Goal: Task Accomplishment & Management: Complete application form

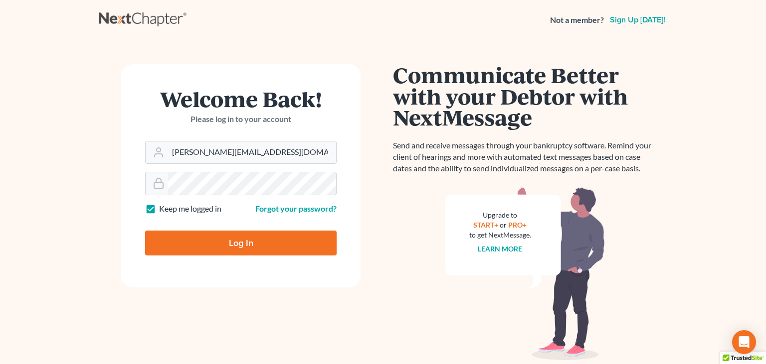
click at [179, 244] on input "Log In" at bounding box center [240, 243] width 191 height 25
type input "Thinking..."
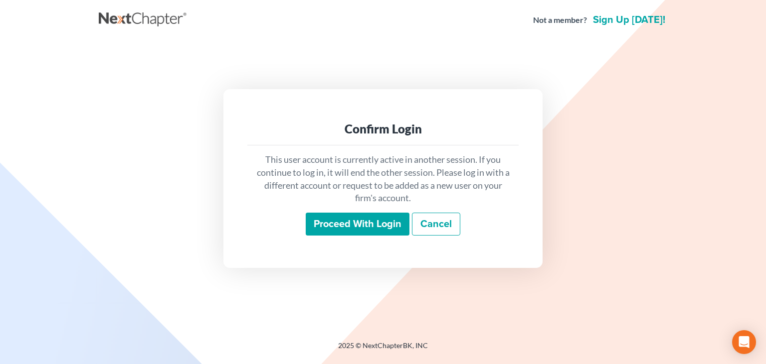
click at [335, 226] on input "Proceed with login" at bounding box center [358, 224] width 104 height 23
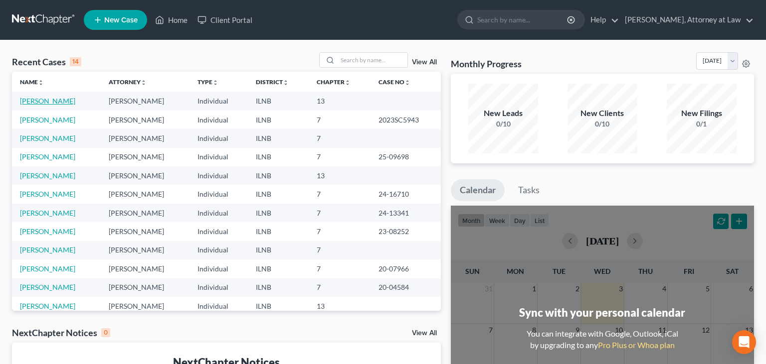
click at [53, 103] on link "[PERSON_NAME]" at bounding box center [47, 101] width 55 height 8
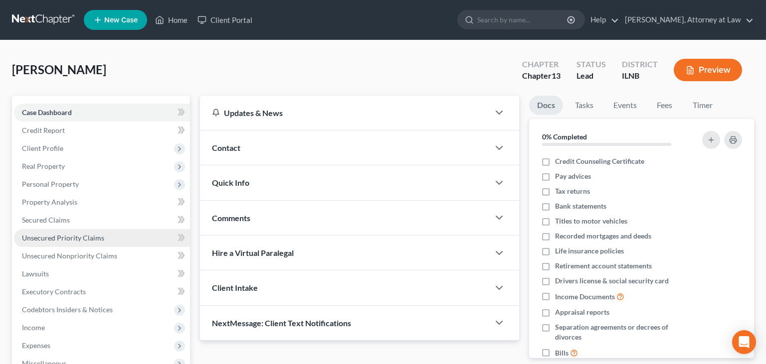
click at [90, 237] on span "Unsecured Priority Claims" at bounding box center [63, 238] width 82 height 8
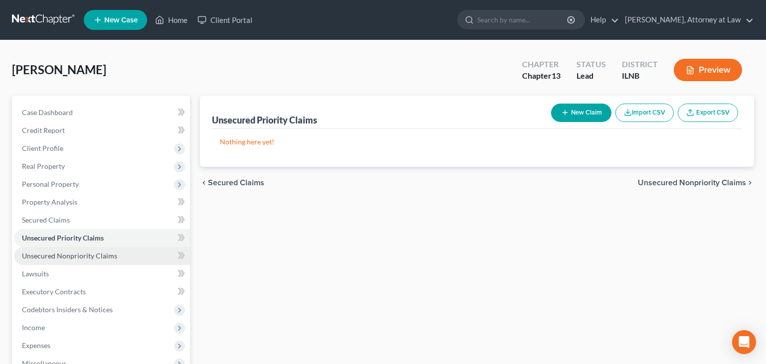
click at [103, 251] on link "Unsecured Nonpriority Claims" at bounding box center [102, 256] width 176 height 18
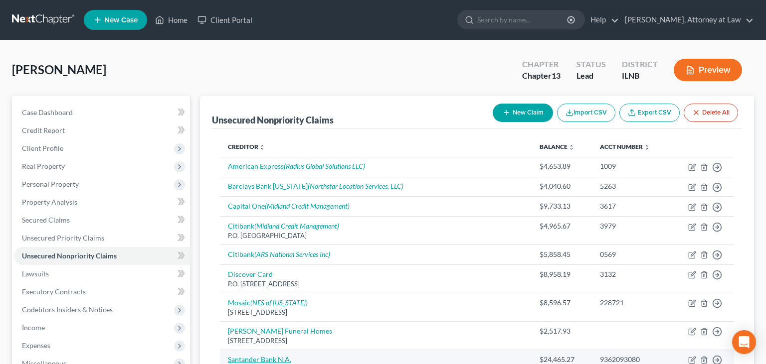
scroll to position [182, 0]
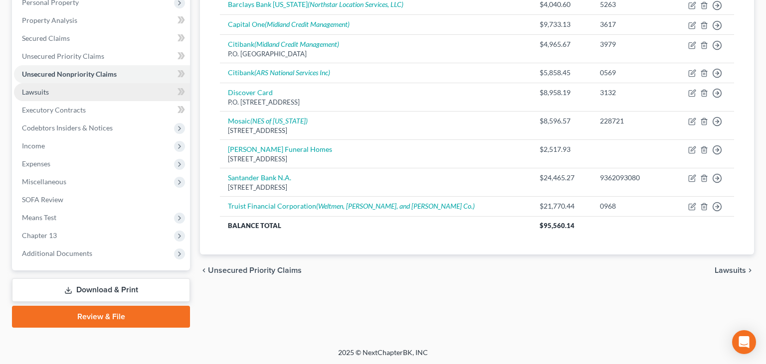
click at [62, 93] on link "Lawsuits" at bounding box center [102, 92] width 176 height 18
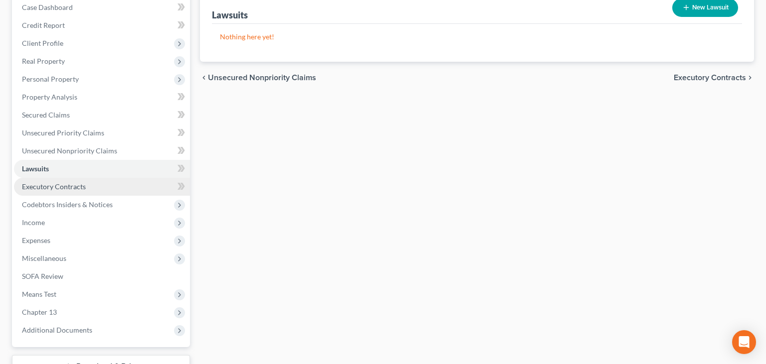
click at [85, 185] on link "Executory Contracts" at bounding box center [102, 187] width 176 height 18
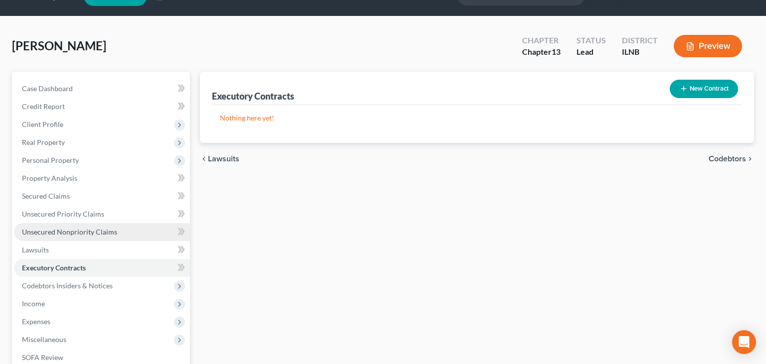
scroll to position [52, 0]
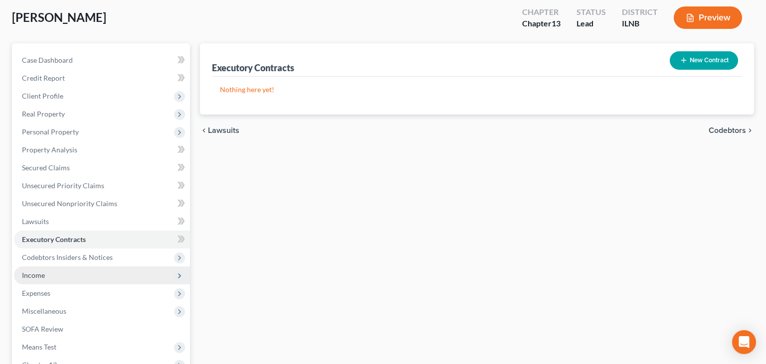
click at [70, 281] on span "Income" at bounding box center [102, 276] width 176 height 18
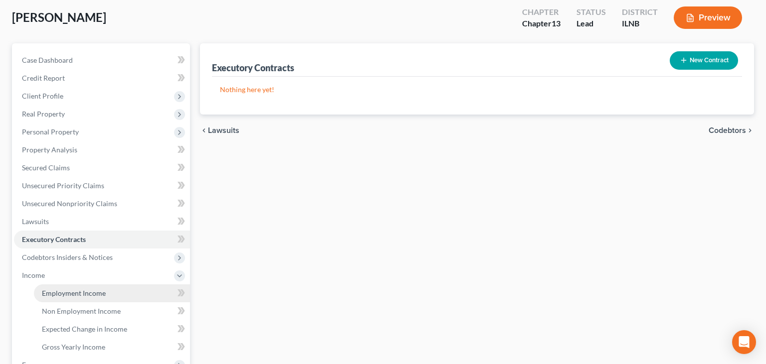
click at [87, 294] on span "Employment Income" at bounding box center [74, 293] width 64 height 8
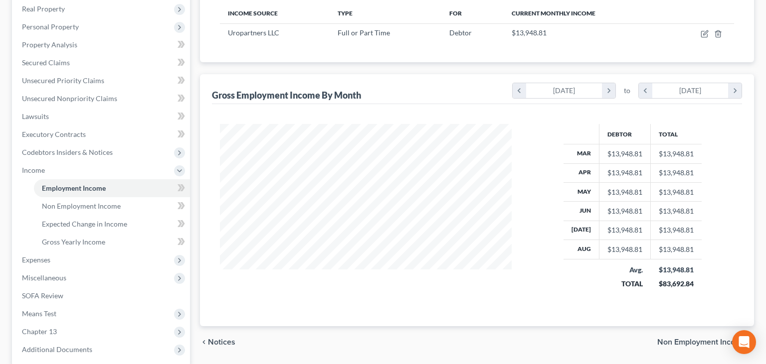
scroll to position [105, 0]
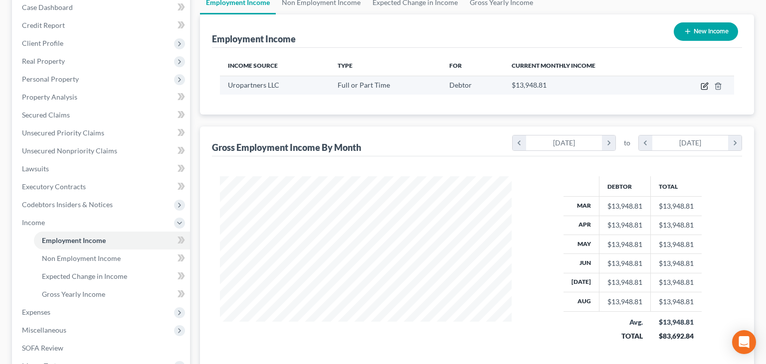
click at [701, 89] on icon "button" at bounding box center [705, 86] width 8 height 8
select select "0"
select select "2"
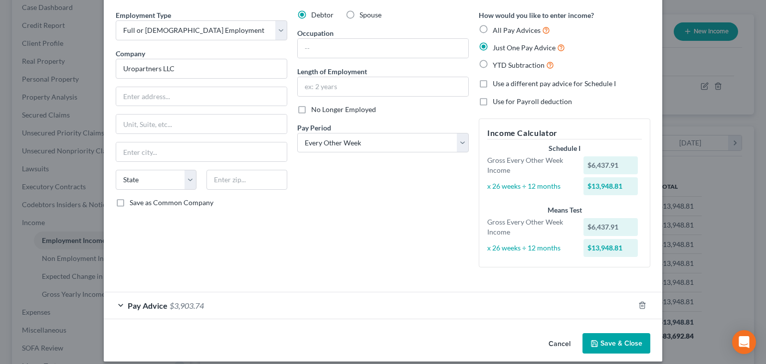
scroll to position [45, 0]
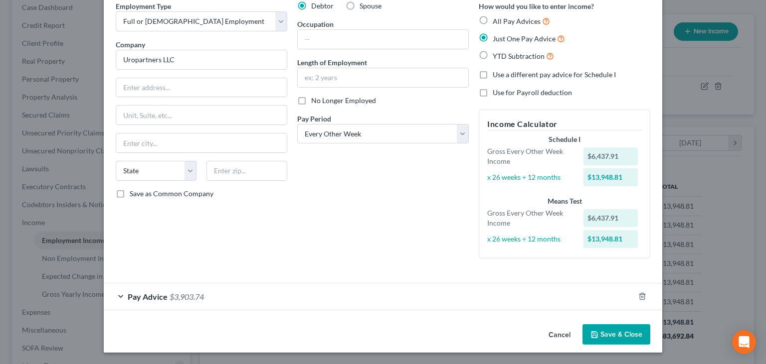
click at [555, 336] on button "Cancel" at bounding box center [559, 336] width 38 height 20
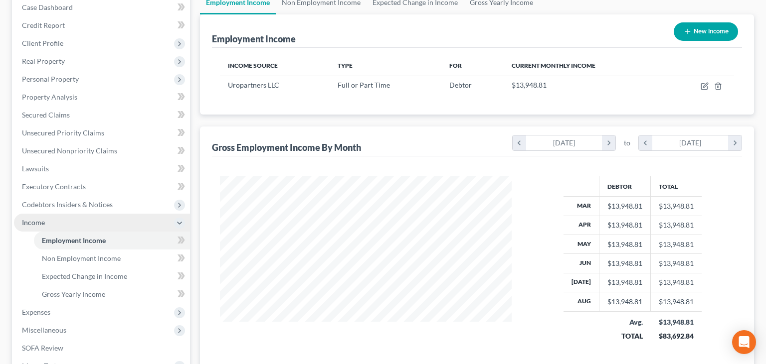
click at [110, 219] on span "Income" at bounding box center [102, 223] width 176 height 18
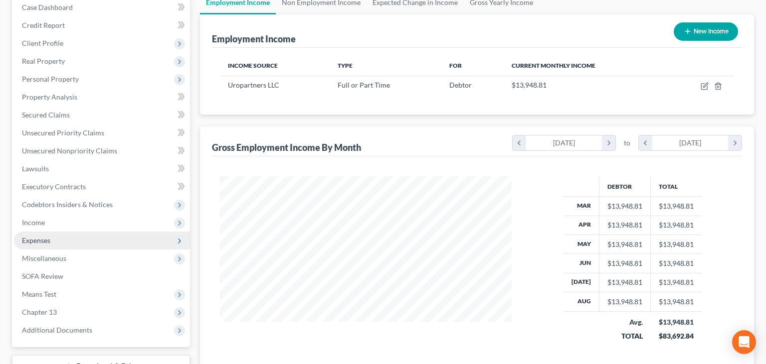
click at [108, 238] on span "Expenses" at bounding box center [102, 241] width 176 height 18
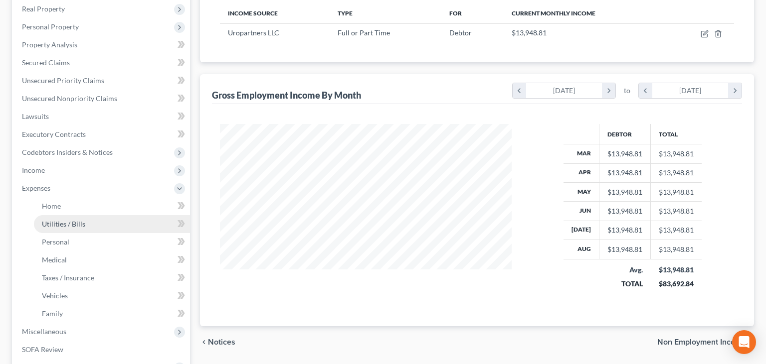
click at [87, 219] on link "Utilities / Bills" at bounding box center [112, 224] width 156 height 18
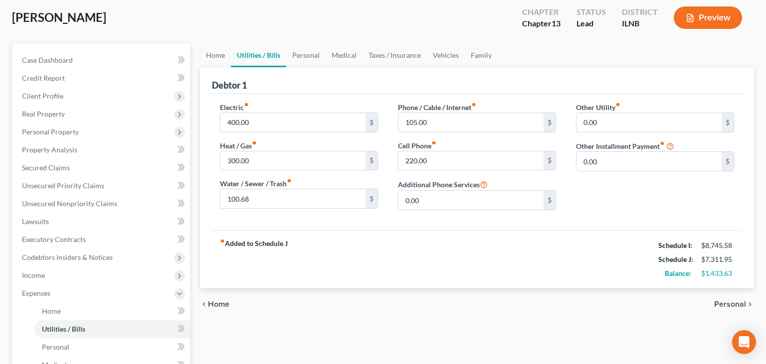
scroll to position [105, 0]
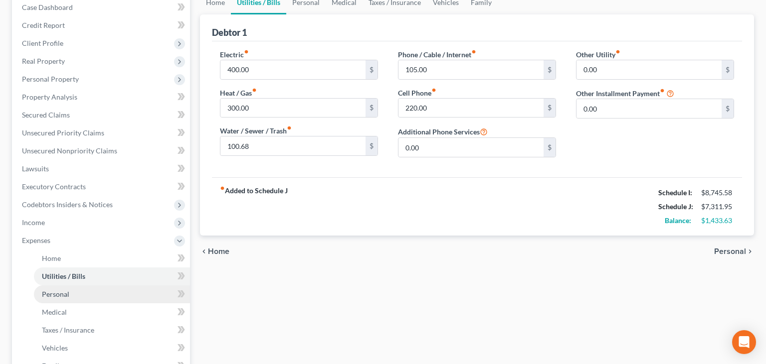
click at [105, 294] on link "Personal" at bounding box center [112, 295] width 156 height 18
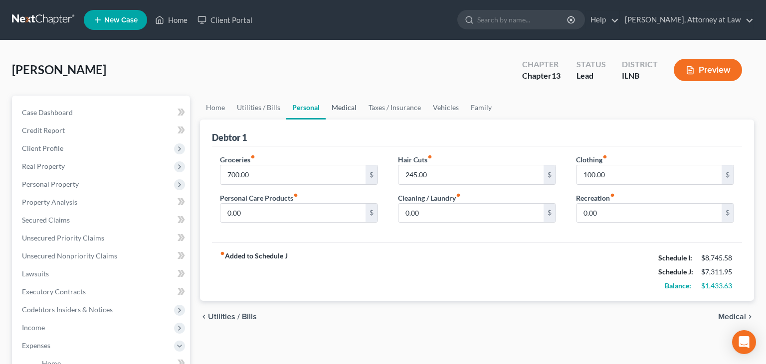
click at [347, 104] on link "Medical" at bounding box center [344, 108] width 37 height 24
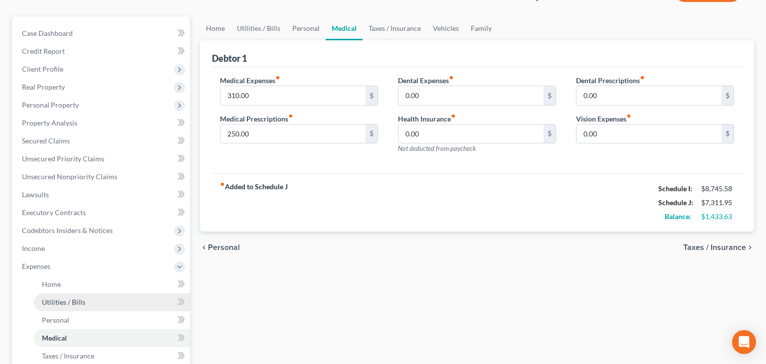
scroll to position [105, 0]
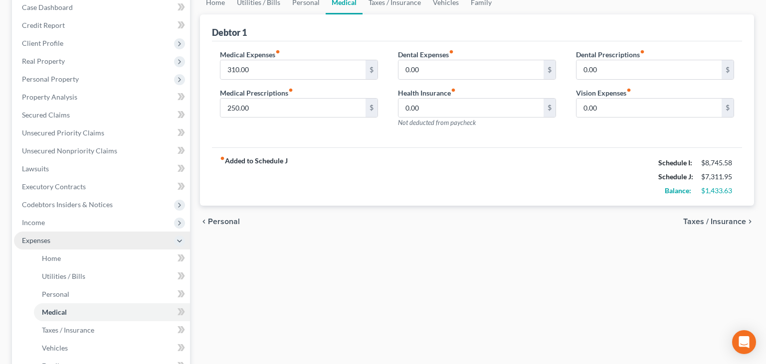
click at [66, 241] on span "Expenses" at bounding box center [102, 241] width 176 height 18
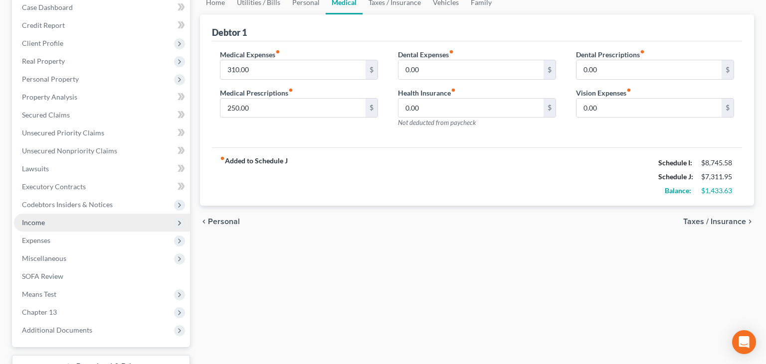
click at [94, 222] on span "Income" at bounding box center [102, 223] width 176 height 18
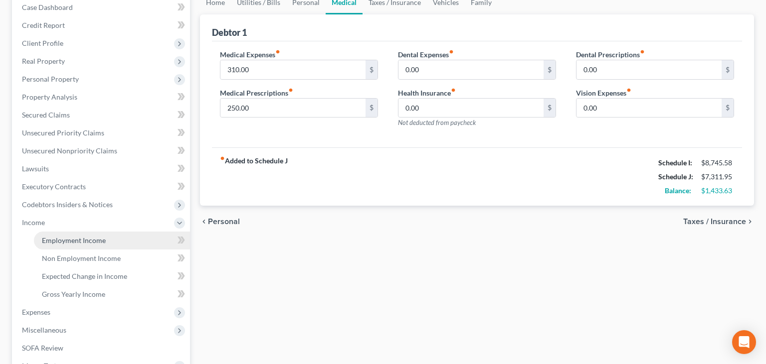
click at [101, 242] on span "Employment Income" at bounding box center [74, 240] width 64 height 8
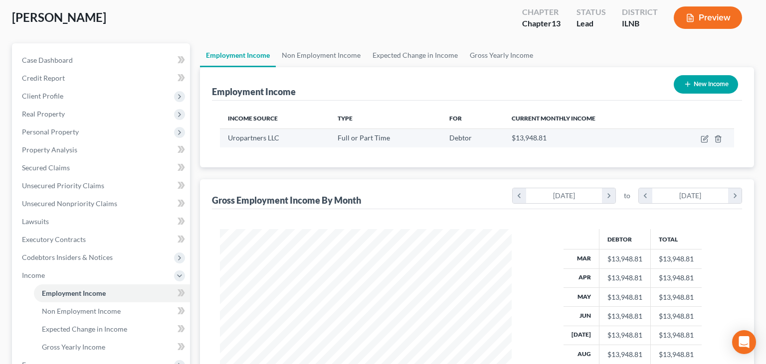
scroll to position [105, 0]
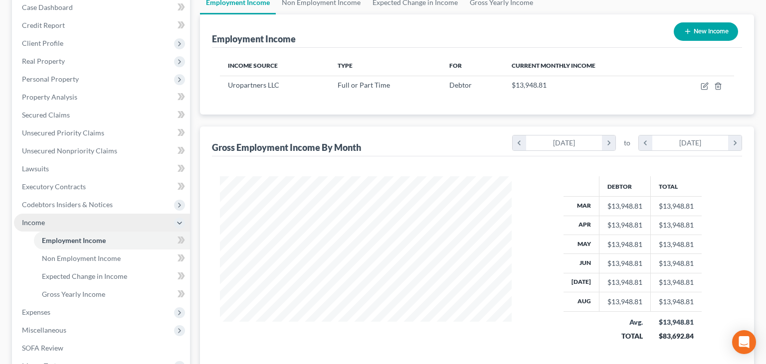
click at [111, 220] on span "Income" at bounding box center [102, 223] width 176 height 18
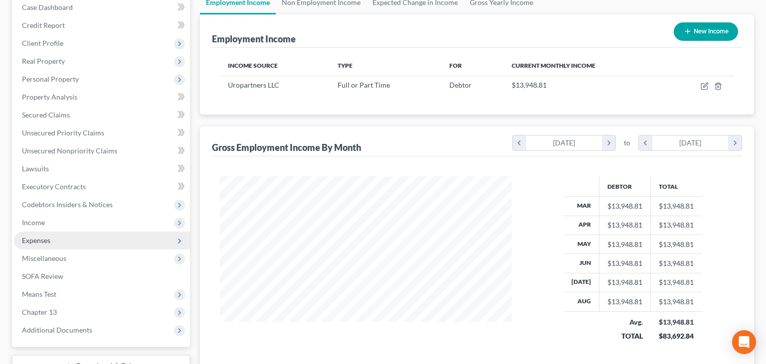
click at [106, 240] on span "Expenses" at bounding box center [102, 241] width 176 height 18
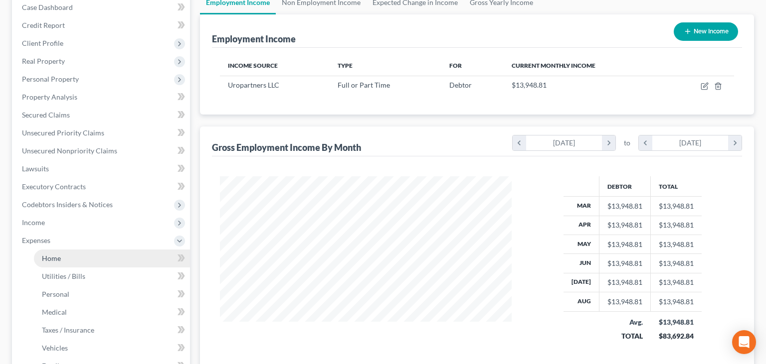
click at [108, 253] on link "Home" at bounding box center [112, 259] width 156 height 18
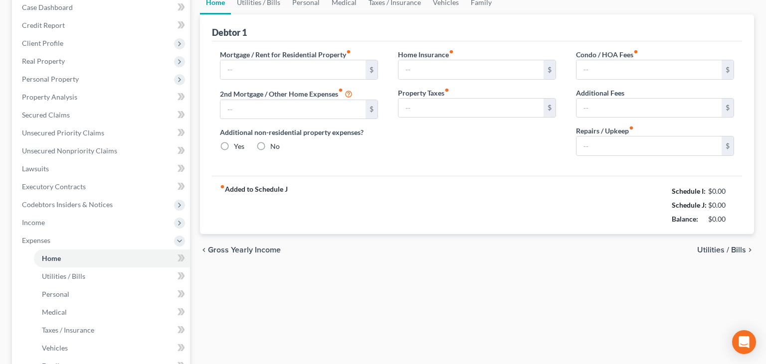
type input "2,849.00"
type input "0.00"
radio input "true"
type input "0.00"
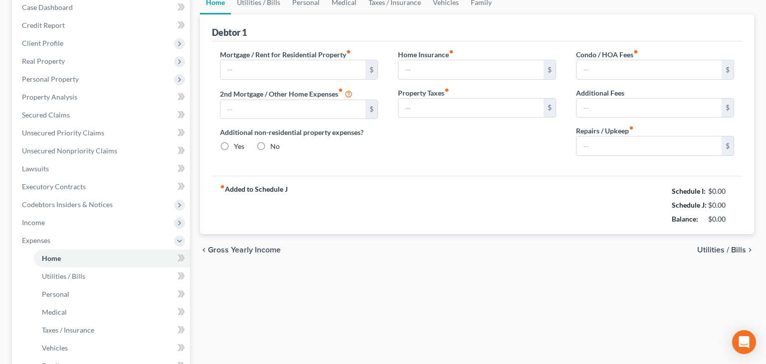
type input "0.00"
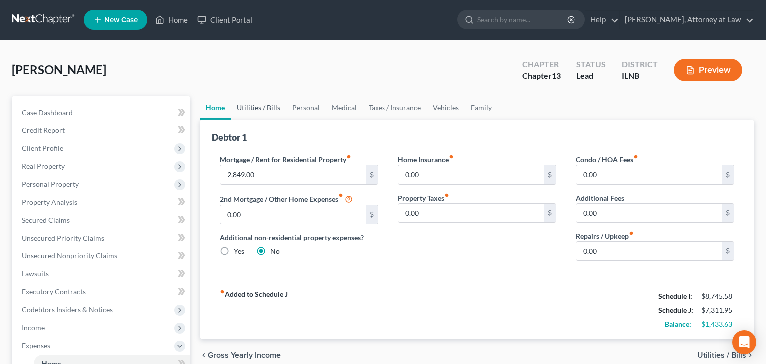
click at [275, 107] on link "Utilities / Bills" at bounding box center [258, 108] width 55 height 24
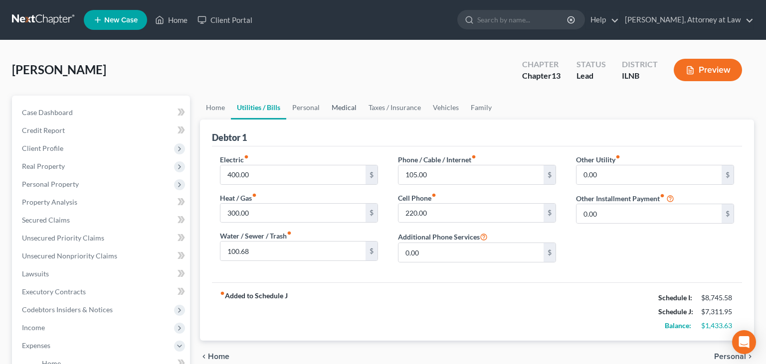
click at [337, 110] on link "Medical" at bounding box center [344, 108] width 37 height 24
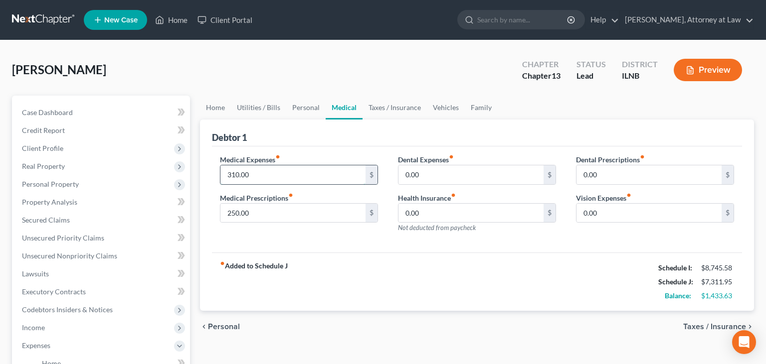
click at [230, 173] on input "310.00" at bounding box center [292, 175] width 145 height 19
type input "610"
click at [414, 307] on div "fiber_manual_record Added to Schedule J Schedule I: $8,745.58 Schedule J: $7,61…" at bounding box center [477, 282] width 530 height 58
click at [410, 268] on div "fiber_manual_record Added to Schedule J Schedule I: $8,745.58 Schedule J: $7,61…" at bounding box center [477, 282] width 530 height 58
click at [431, 220] on input "0.00" at bounding box center [470, 213] width 145 height 19
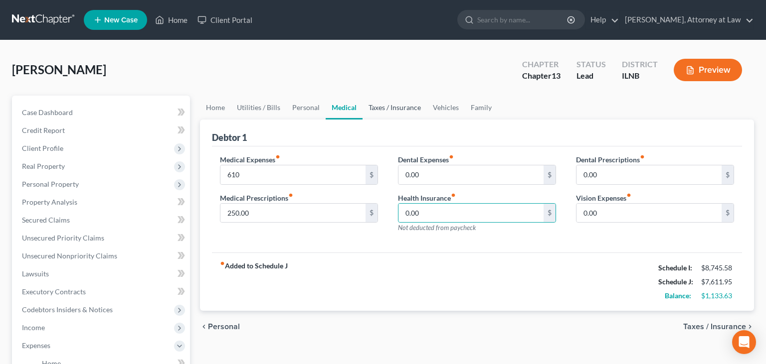
click at [391, 101] on link "Taxes / Insurance" at bounding box center [394, 108] width 64 height 24
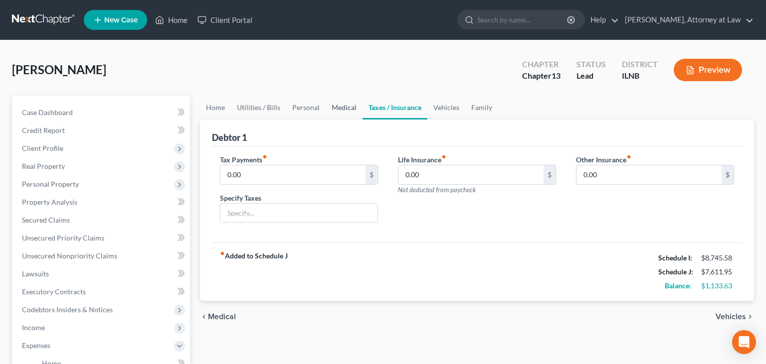
click at [342, 106] on link "Medical" at bounding box center [344, 108] width 37 height 24
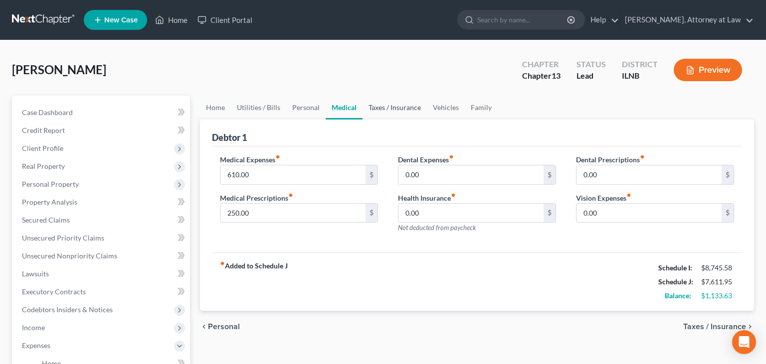
click at [386, 104] on link "Taxes / Insurance" at bounding box center [394, 108] width 64 height 24
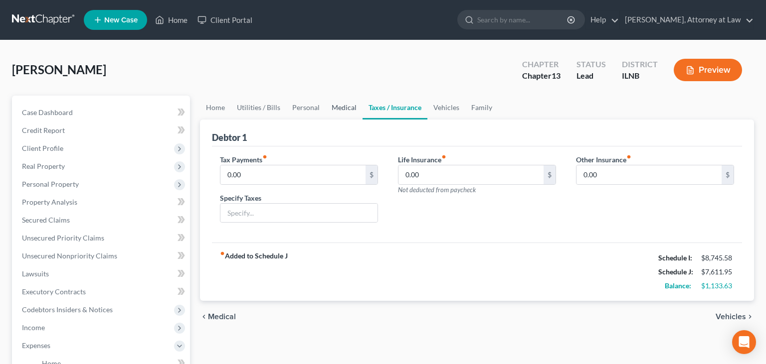
drag, startPoint x: 336, startPoint y: 106, endPoint x: 334, endPoint y: 113, distance: 6.9
click at [336, 106] on link "Medical" at bounding box center [344, 108] width 37 height 24
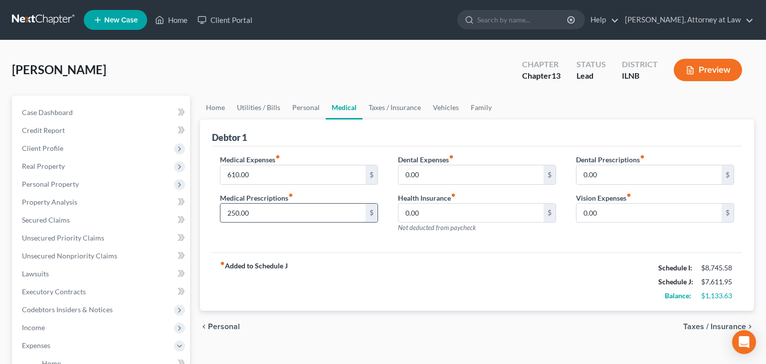
drag, startPoint x: 258, startPoint y: 209, endPoint x: 180, endPoint y: 212, distance: 77.4
click at [220, 212] on input "250.00" at bounding box center [292, 213] width 145 height 19
type input "300.00"
click at [453, 261] on div "fiber_manual_record Added to Schedule J Schedule I: $8,745.58 Schedule J: $7,66…" at bounding box center [477, 282] width 530 height 58
click at [388, 105] on link "Taxes / Insurance" at bounding box center [394, 108] width 64 height 24
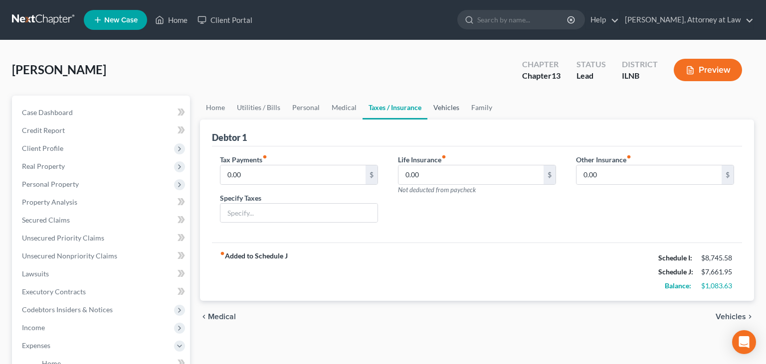
click at [436, 108] on link "Vehicles" at bounding box center [446, 108] width 38 height 24
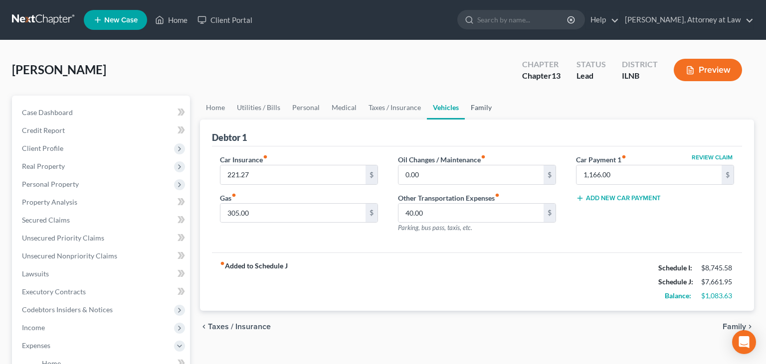
click at [465, 105] on link "Family" at bounding box center [481, 108] width 33 height 24
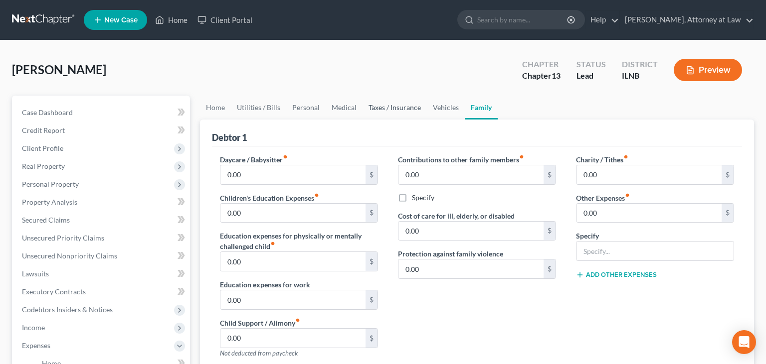
click at [398, 103] on link "Taxes / Insurance" at bounding box center [394, 108] width 64 height 24
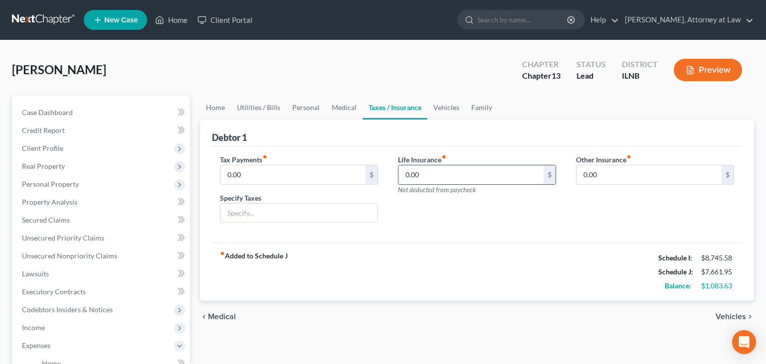
click at [457, 177] on input "0.00" at bounding box center [470, 175] width 145 height 19
type input "453.29"
click at [456, 240] on div "Tax Payments fiber_manual_record 0.00 $ Specify Taxes Life Insurance fiber_manu…" at bounding box center [477, 195] width 530 height 97
click at [436, 104] on link "Vehicles" at bounding box center [446, 108] width 38 height 24
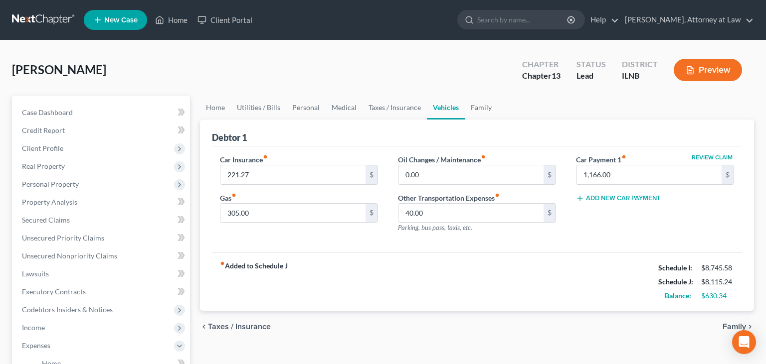
click at [644, 91] on div "DeFuss, [PERSON_NAME] Upgraded Chapter Chapter 13 Status Lead District [GEOGRAP…" at bounding box center [383, 73] width 742 height 43
click at [470, 107] on link "Family" at bounding box center [481, 108] width 33 height 24
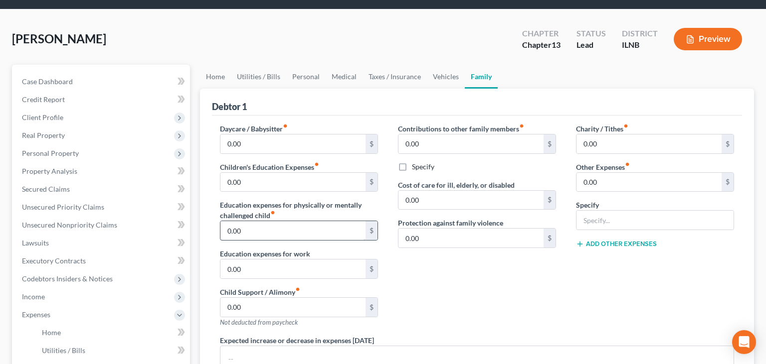
scroll to position [105, 0]
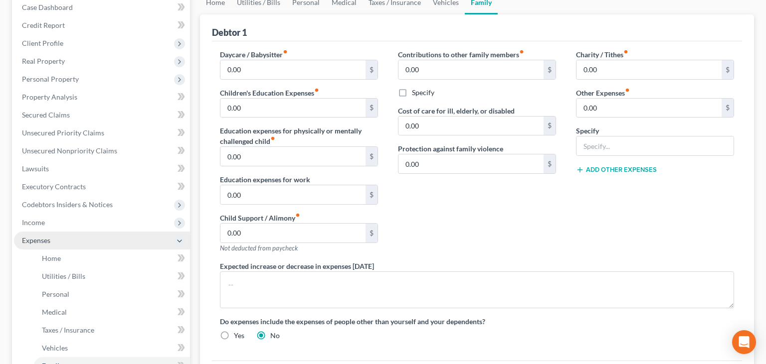
click at [58, 237] on span "Expenses" at bounding box center [102, 241] width 176 height 18
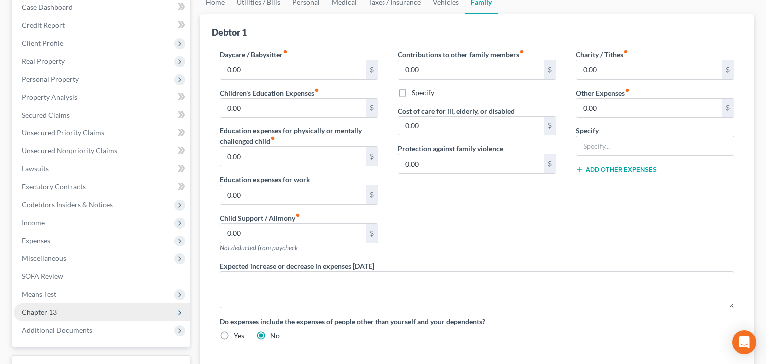
click at [94, 313] on span "Chapter 13" at bounding box center [102, 313] width 176 height 18
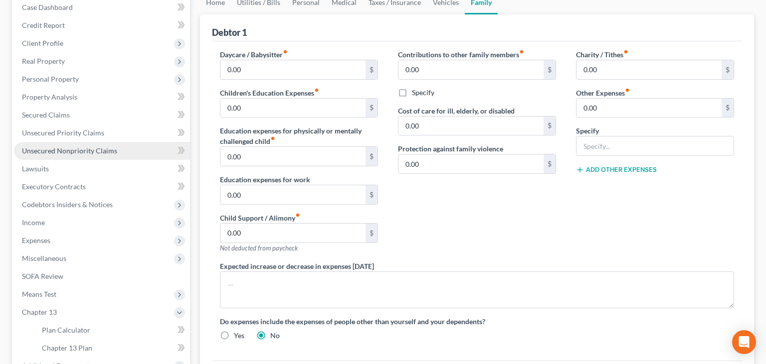
click at [91, 152] on span "Unsecured Nonpriority Claims" at bounding box center [69, 151] width 95 height 8
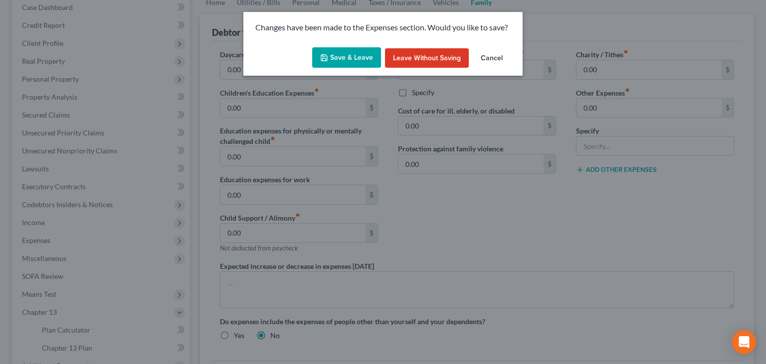
click at [352, 53] on button "Save & Leave" at bounding box center [346, 57] width 69 height 21
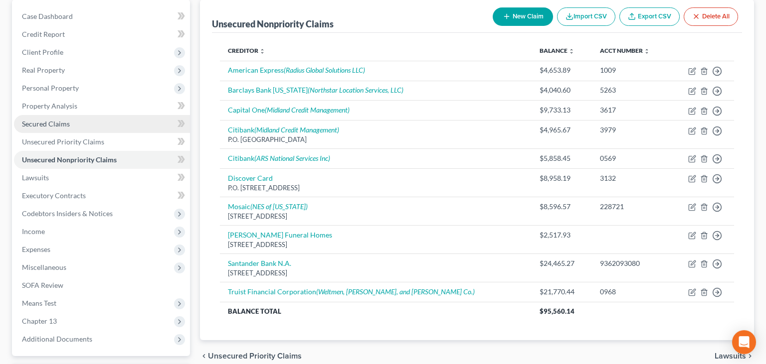
scroll to position [105, 0]
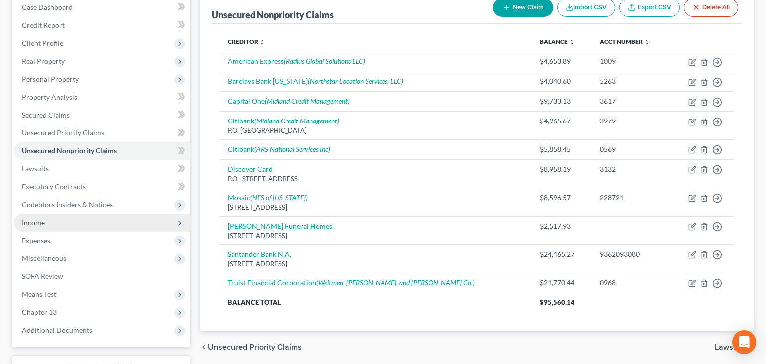
click at [44, 222] on span "Income" at bounding box center [33, 222] width 23 height 8
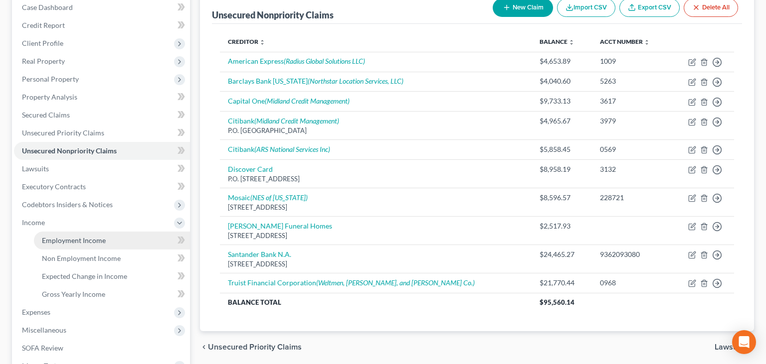
click at [59, 236] on link "Employment Income" at bounding box center [112, 241] width 156 height 18
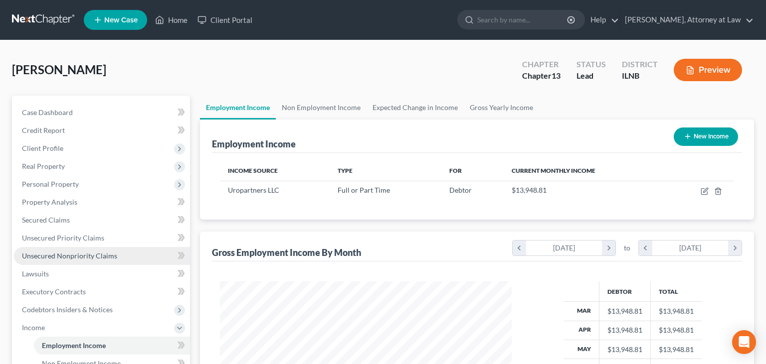
click at [69, 253] on span "Unsecured Nonpriority Claims" at bounding box center [69, 256] width 95 height 8
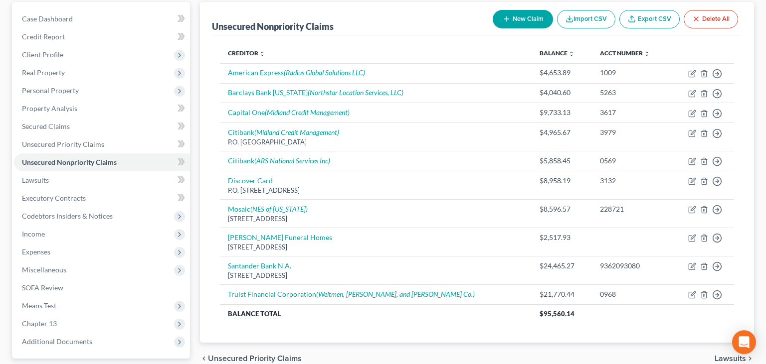
scroll to position [77, 0]
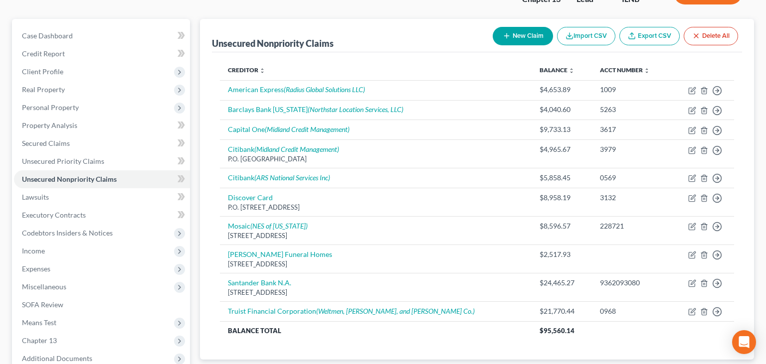
click at [209, 159] on div "Unsecured Nonpriority Claims New Claim Import CSV Export CSV Delete All Credito…" at bounding box center [477, 189] width 554 height 341
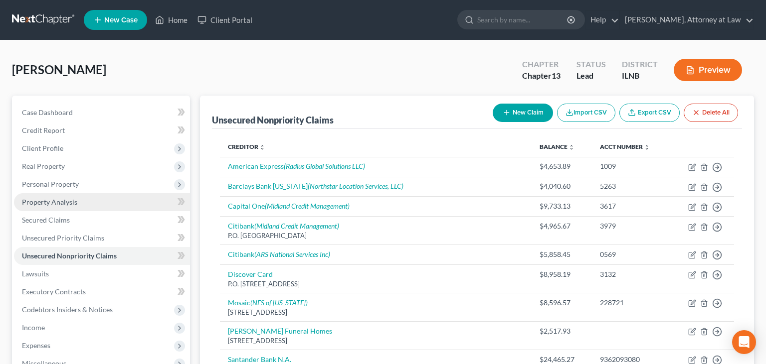
click at [83, 200] on link "Property Analysis" at bounding box center [102, 202] width 176 height 18
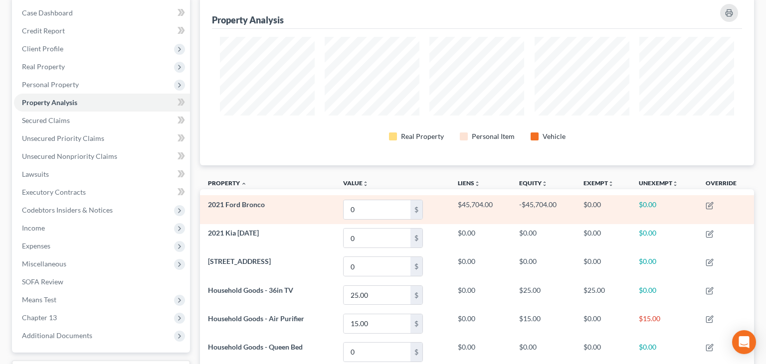
scroll to position [121, 0]
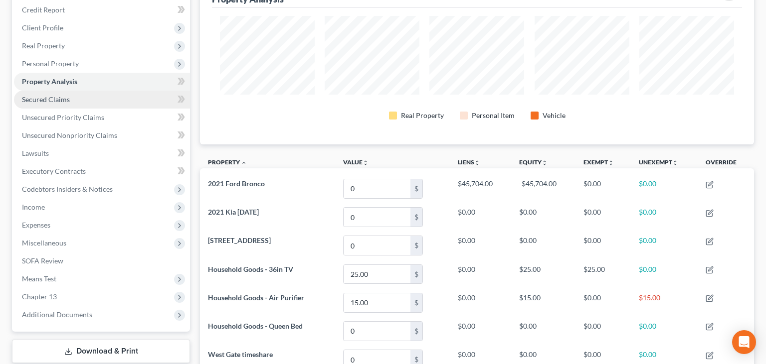
click at [113, 102] on link "Secured Claims" at bounding box center [102, 100] width 176 height 18
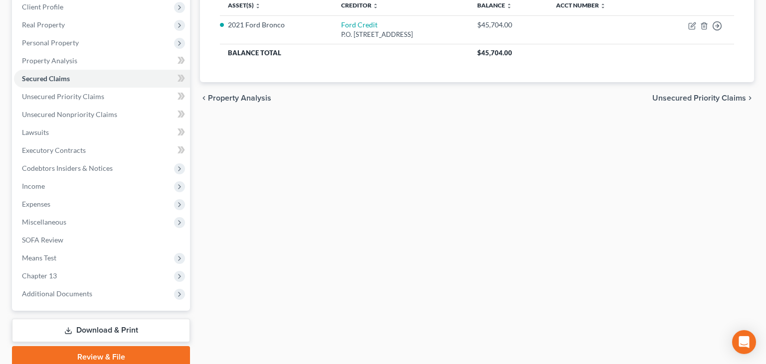
scroll to position [182, 0]
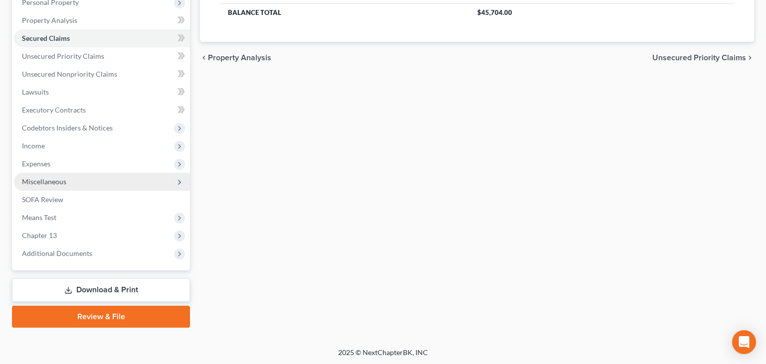
click at [89, 182] on span "Miscellaneous" at bounding box center [102, 182] width 176 height 18
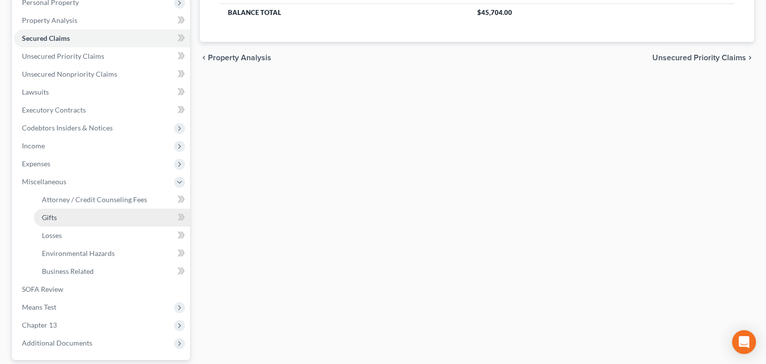
click at [62, 216] on link "Gifts" at bounding box center [112, 218] width 156 height 18
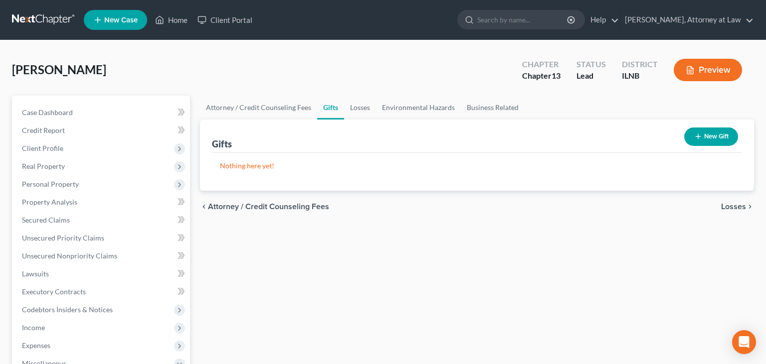
click at [699, 137] on icon "button" at bounding box center [698, 137] width 8 height 8
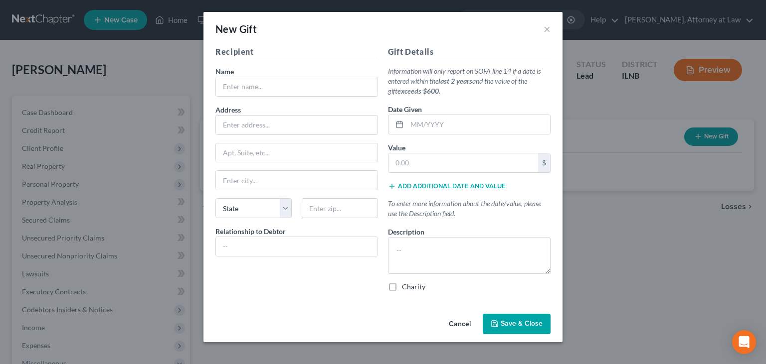
click at [457, 324] on button "Cancel" at bounding box center [460, 325] width 38 height 20
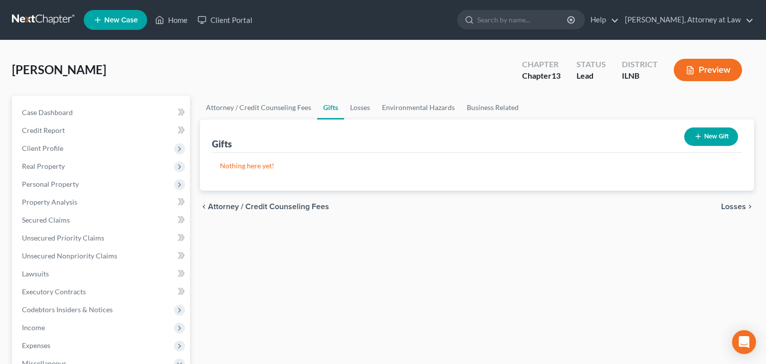
click at [715, 133] on button "New Gift" at bounding box center [711, 137] width 54 height 18
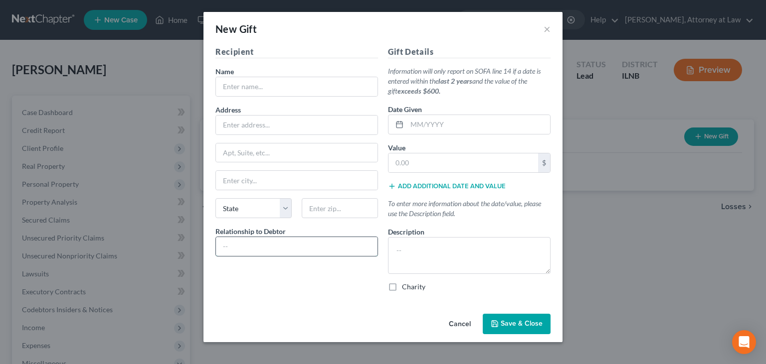
click at [290, 245] on input "text" at bounding box center [297, 246] width 162 height 19
click at [331, 316] on div "Cancel Save & Close" at bounding box center [382, 326] width 359 height 33
click at [402, 291] on label "Charity" at bounding box center [413, 287] width 23 height 10
click at [406, 289] on input "Charity" at bounding box center [409, 285] width 6 height 6
click at [402, 291] on label "Charity" at bounding box center [413, 287] width 23 height 10
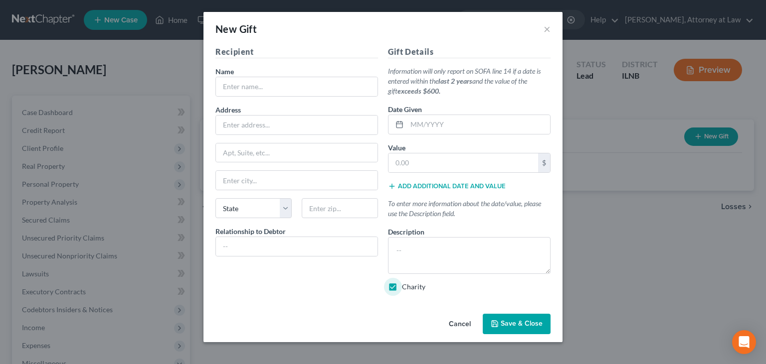
click at [406, 289] on input "Charity" at bounding box center [409, 285] width 6 height 6
checkbox input "false"
click at [460, 187] on button "Add additional date and value" at bounding box center [447, 186] width 118 height 8
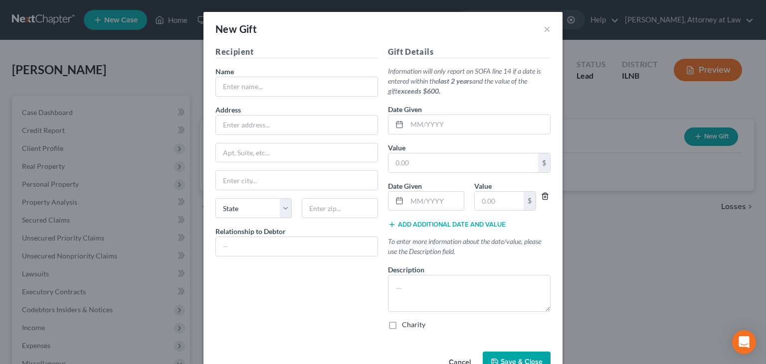
click at [544, 194] on icon "button" at bounding box center [545, 196] width 8 height 8
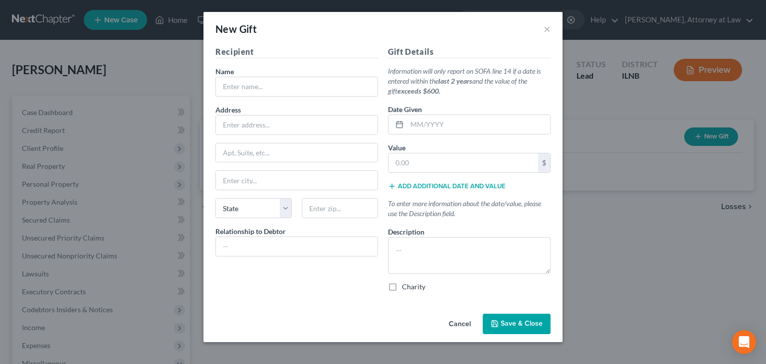
click at [467, 325] on button "Cancel" at bounding box center [460, 325] width 38 height 20
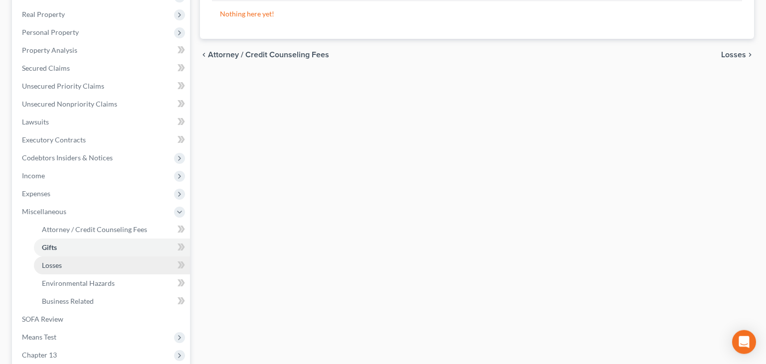
scroll to position [158, 0]
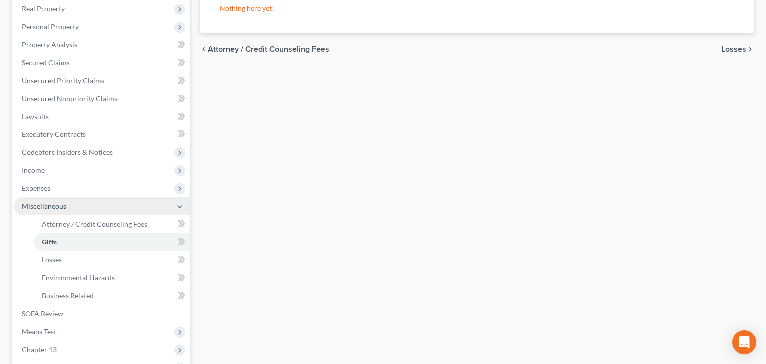
click at [71, 208] on span "Miscellaneous" at bounding box center [102, 206] width 176 height 18
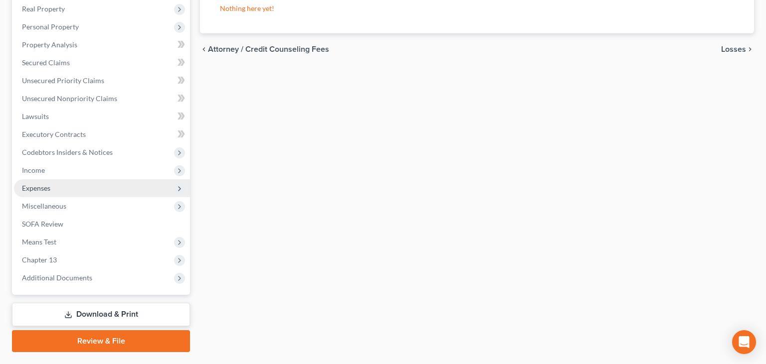
drag, startPoint x: 96, startPoint y: 190, endPoint x: 97, endPoint y: 185, distance: 5.1
click at [97, 189] on span "Expenses" at bounding box center [102, 188] width 176 height 18
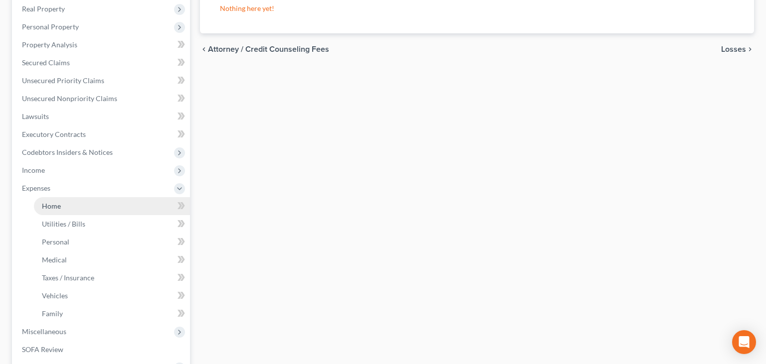
click at [106, 201] on link "Home" at bounding box center [112, 206] width 156 height 18
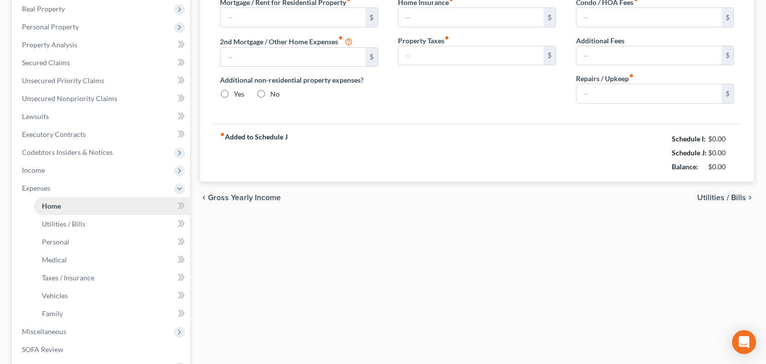
type input "2,849.00"
type input "0.00"
radio input "true"
type input "0.00"
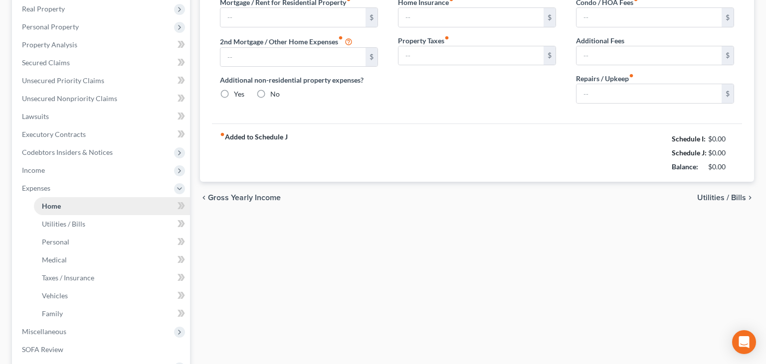
type input "0.00"
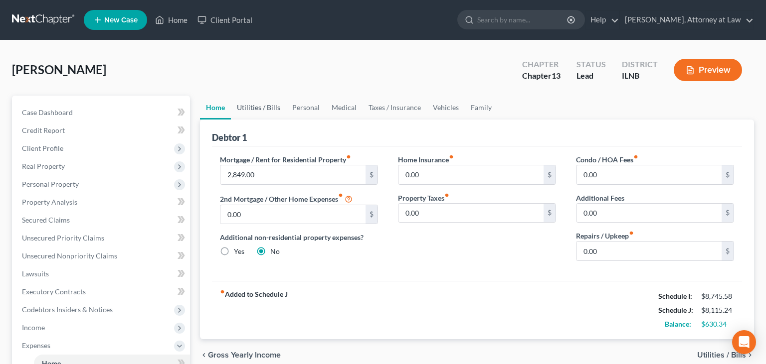
click at [262, 112] on link "Utilities / Bills" at bounding box center [258, 108] width 55 height 24
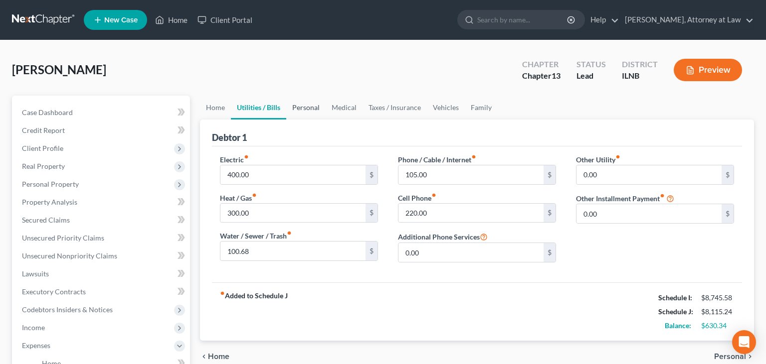
click at [314, 103] on link "Personal" at bounding box center [305, 108] width 39 height 24
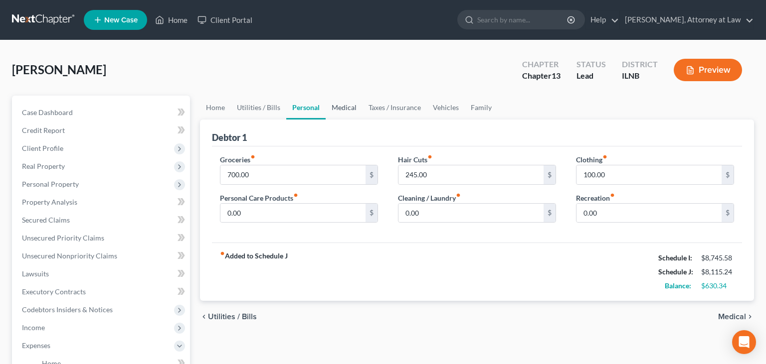
click at [333, 104] on link "Medical" at bounding box center [344, 108] width 37 height 24
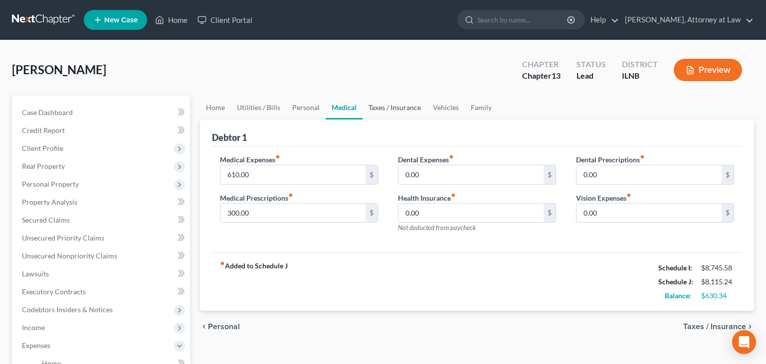
click at [383, 106] on link "Taxes / Insurance" at bounding box center [394, 108] width 64 height 24
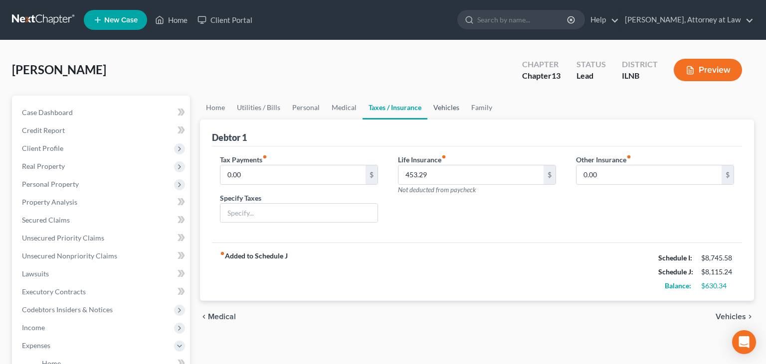
click at [440, 107] on link "Vehicles" at bounding box center [446, 108] width 38 height 24
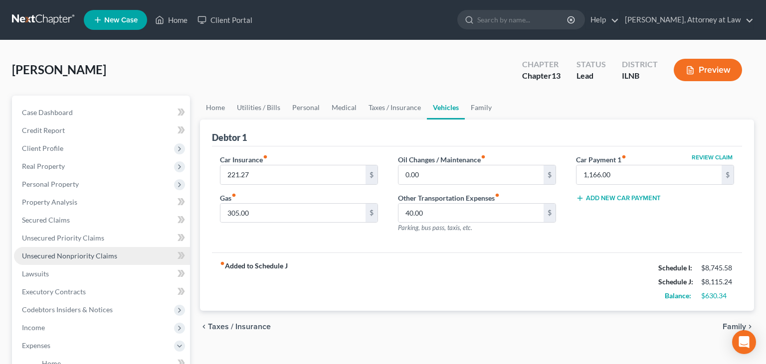
click at [104, 258] on span "Unsecured Nonpriority Claims" at bounding box center [69, 256] width 95 height 8
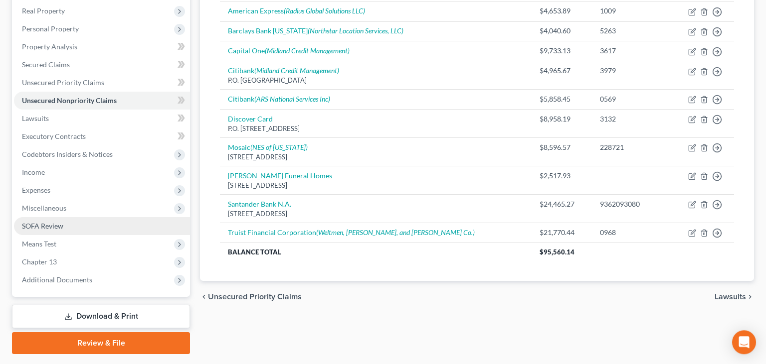
scroll to position [158, 0]
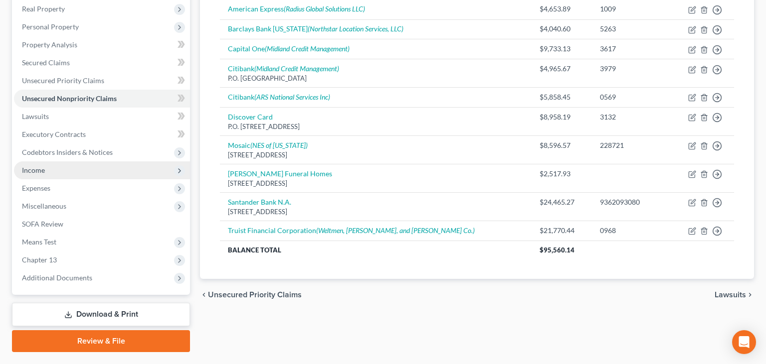
click at [54, 167] on span "Income" at bounding box center [102, 171] width 176 height 18
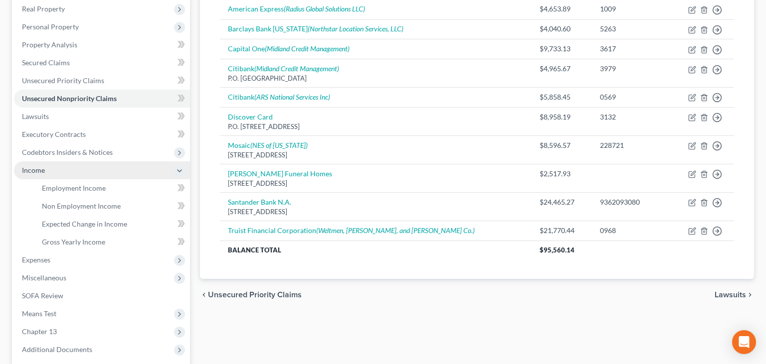
click at [54, 167] on span "Income" at bounding box center [102, 171] width 176 height 18
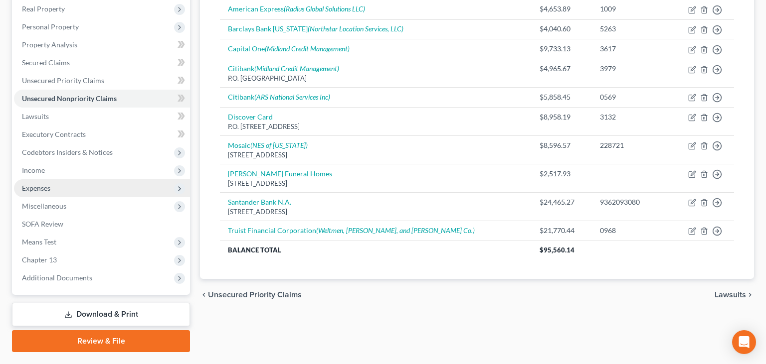
click at [42, 194] on span "Expenses" at bounding box center [102, 188] width 176 height 18
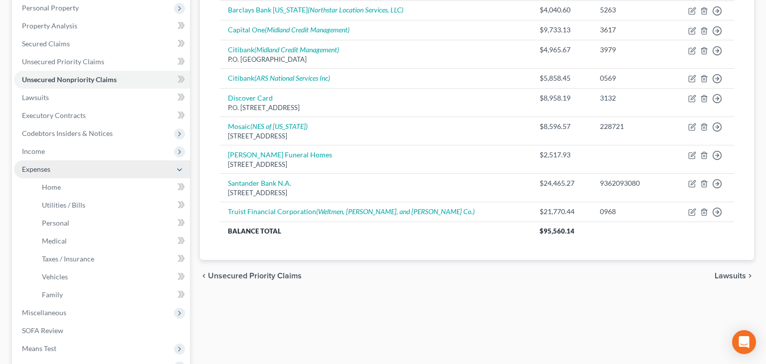
scroll to position [210, 0]
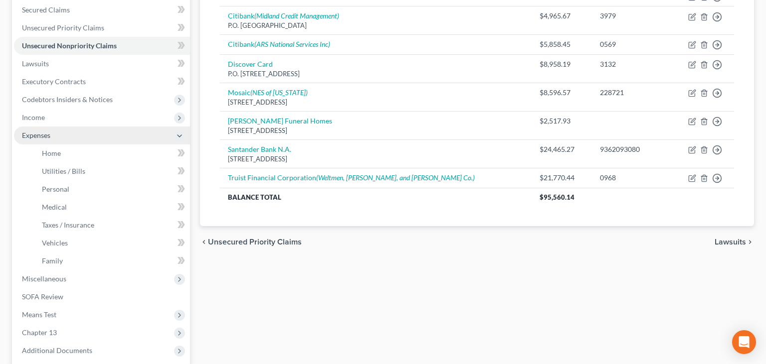
click at [69, 133] on span "Expenses" at bounding box center [102, 136] width 176 height 18
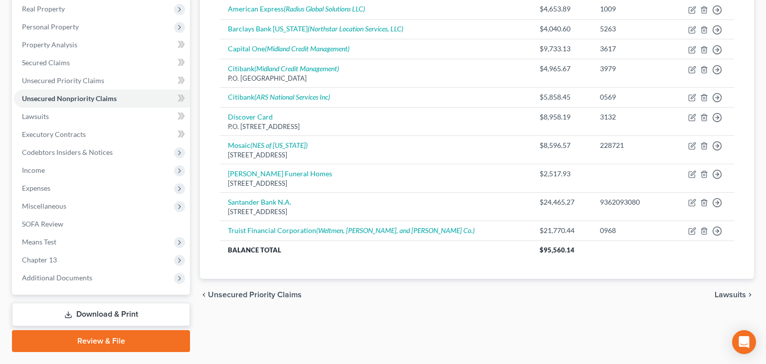
scroll to position [182, 0]
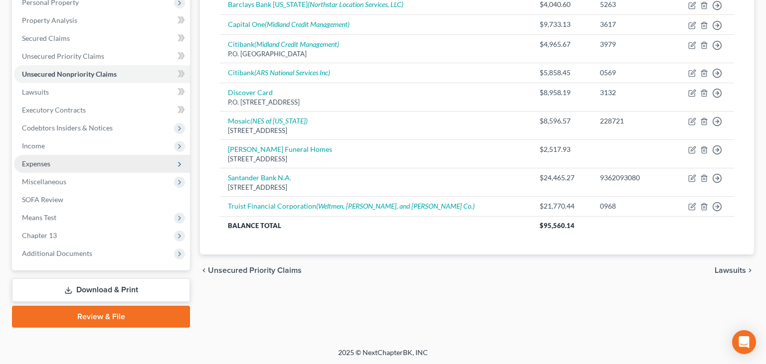
click at [70, 165] on span "Expenses" at bounding box center [102, 164] width 176 height 18
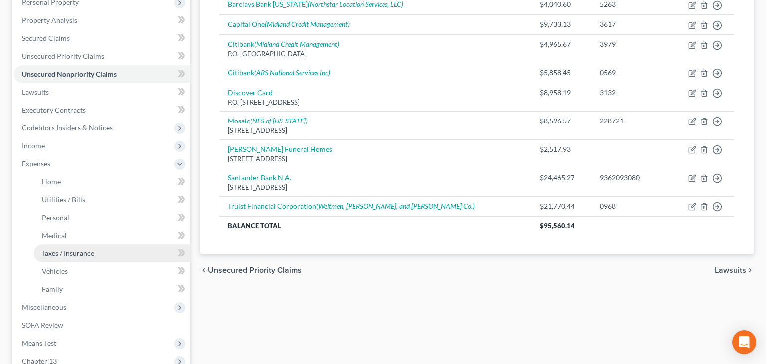
click at [71, 251] on span "Taxes / Insurance" at bounding box center [68, 253] width 52 height 8
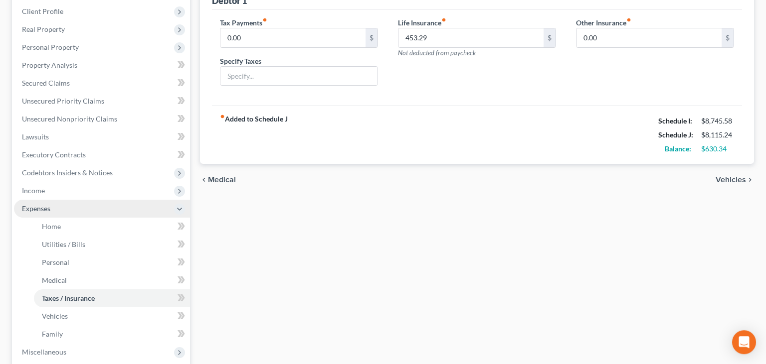
scroll to position [158, 0]
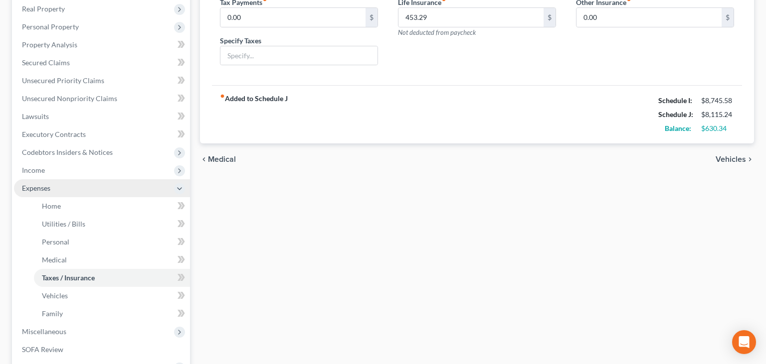
click at [64, 186] on span "Expenses" at bounding box center [102, 188] width 176 height 18
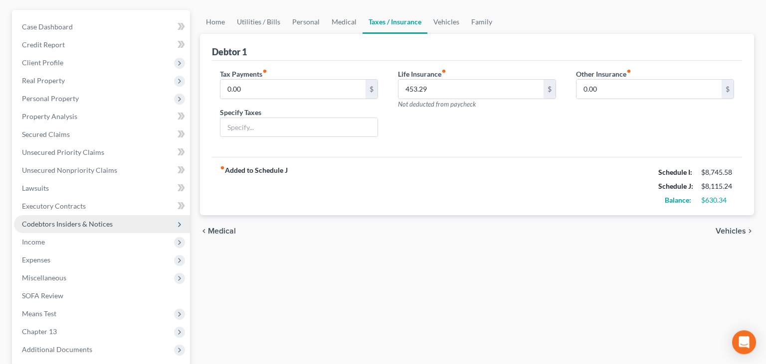
scroll to position [0, 0]
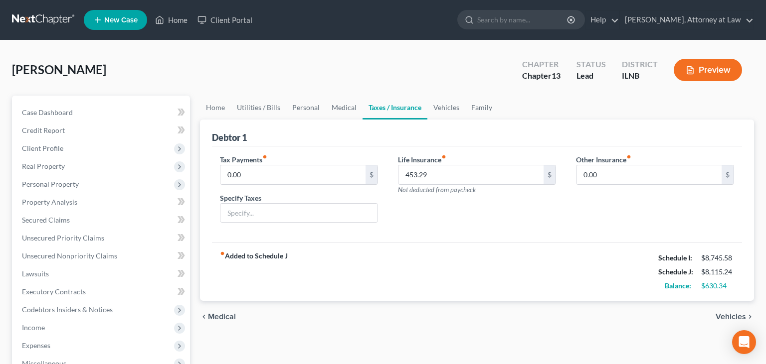
click at [207, 339] on div "Home Utilities / Bills Personal Medical Taxes / Insurance Vehicles Family Debto…" at bounding box center [477, 303] width 564 height 414
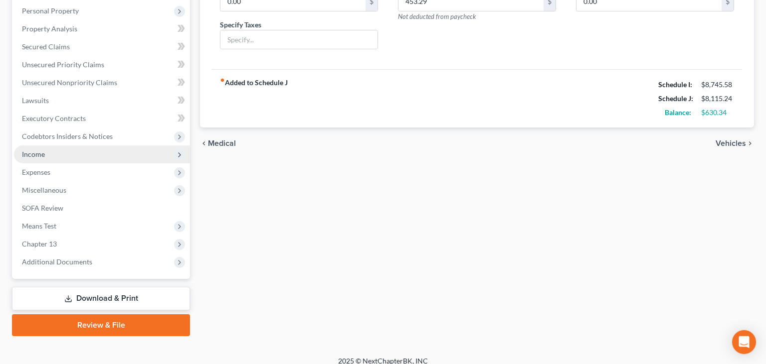
scroll to position [182, 0]
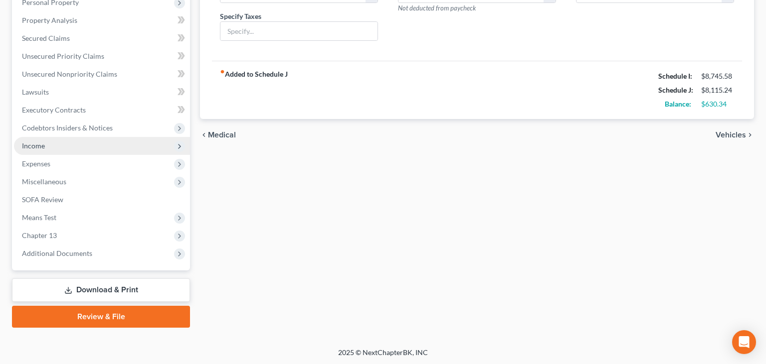
click at [77, 145] on span "Income" at bounding box center [102, 146] width 176 height 18
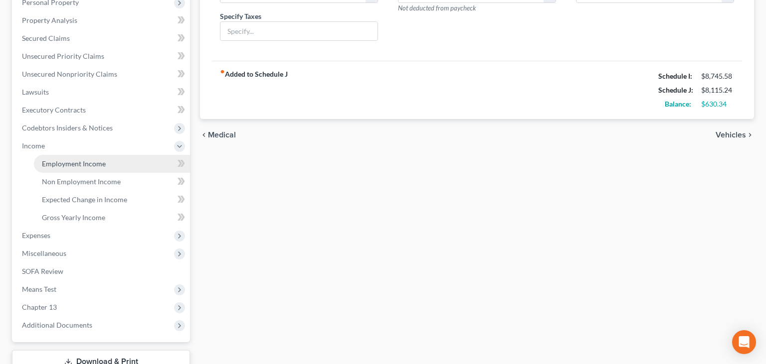
click at [78, 162] on span "Employment Income" at bounding box center [74, 164] width 64 height 8
